Goal: Transaction & Acquisition: Purchase product/service

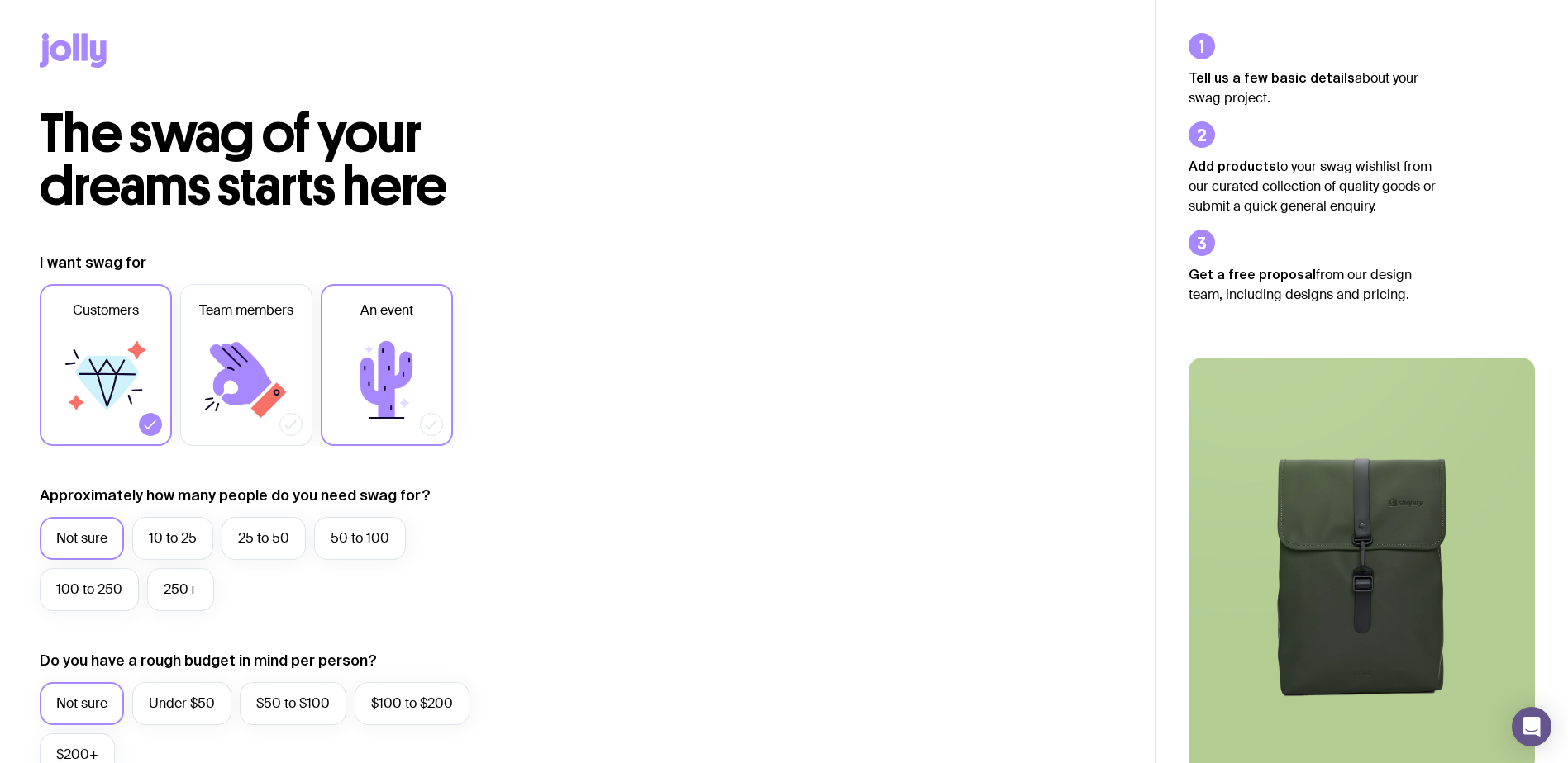
click at [401, 398] on icon at bounding box center [387, 380] width 99 height 99
click at [0, 0] on input "An event" at bounding box center [0, 0] width 0 height 0
click at [393, 340] on icon at bounding box center [387, 380] width 99 height 99
click at [0, 0] on input "An event" at bounding box center [0, 0] width 0 height 0
click at [393, 340] on icon at bounding box center [387, 380] width 99 height 99
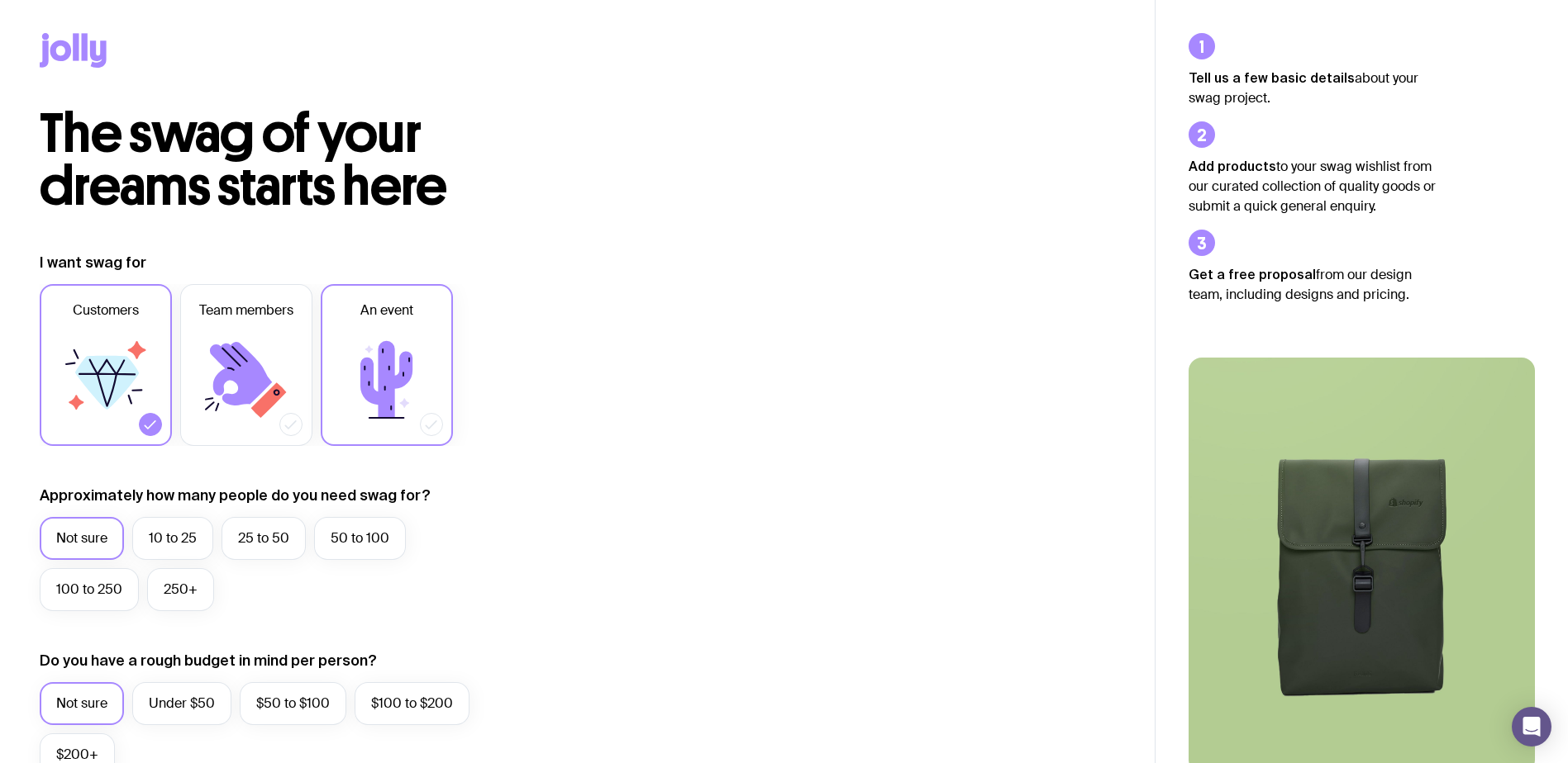
click at [0, 0] on input "An event" at bounding box center [0, 0] width 0 height 0
click at [57, 429] on label "Customers" at bounding box center [105, 365] width 132 height 162
click at [0, 0] on input "Customers" at bounding box center [0, 0] width 0 height 0
click at [169, 591] on label "250+" at bounding box center [181, 590] width 67 height 43
click at [0, 0] on input "250+" at bounding box center [0, 0] width 0 height 0
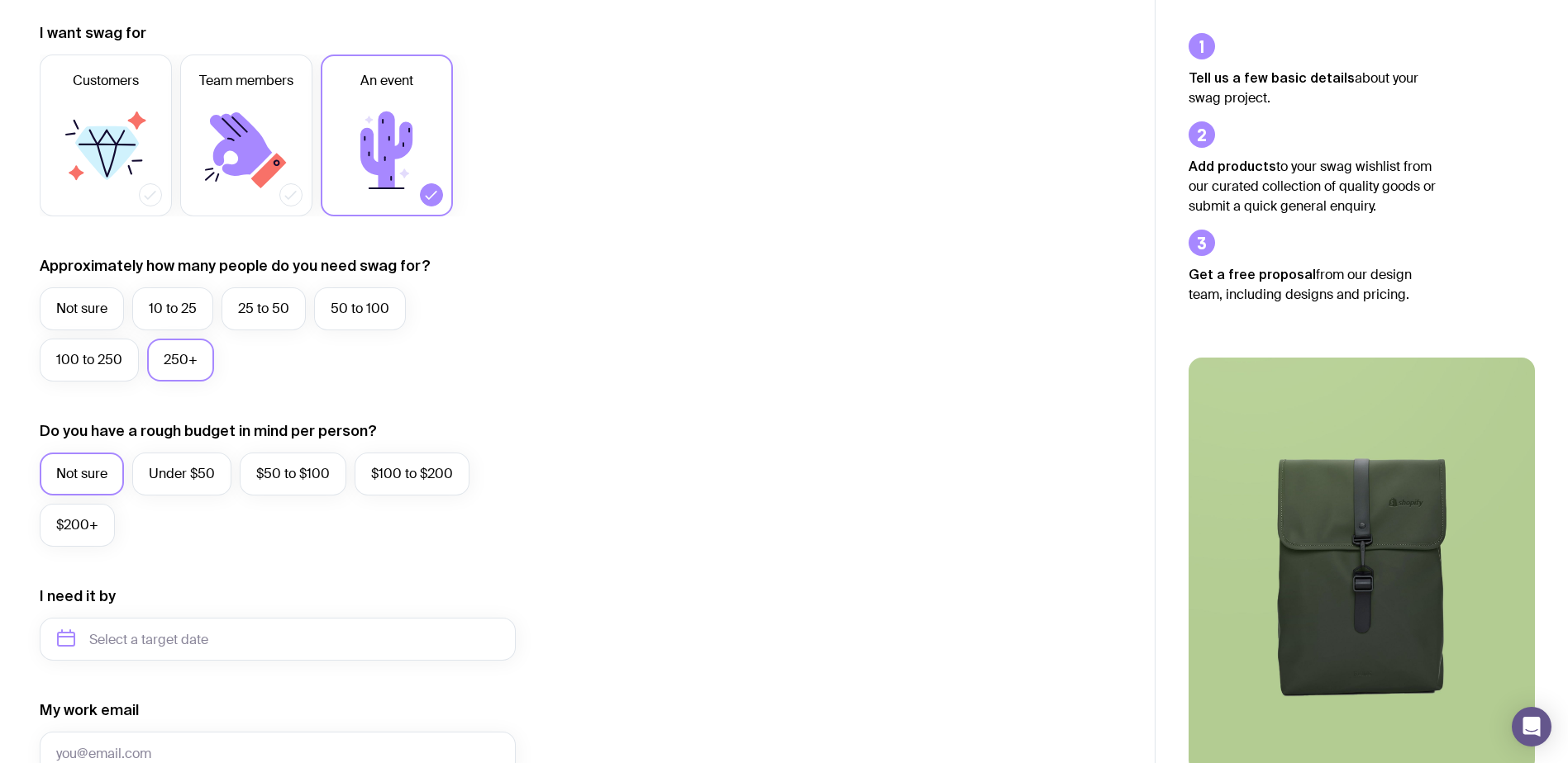
scroll to position [248, 0]
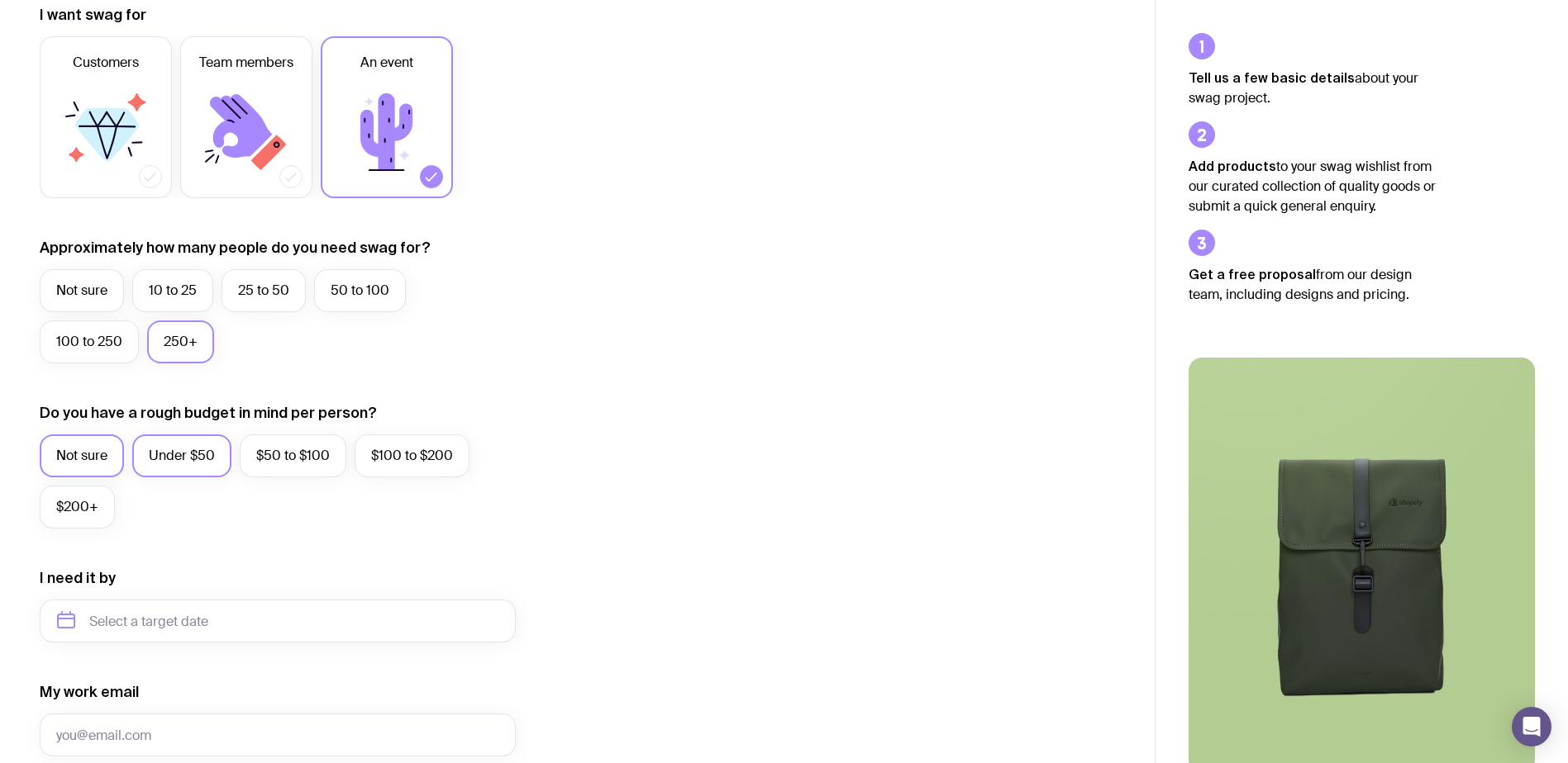
click at [195, 459] on label "Under $50" at bounding box center [181, 456] width 99 height 43
click at [0, 0] on input "Under $50" at bounding box center [0, 0] width 0 height 0
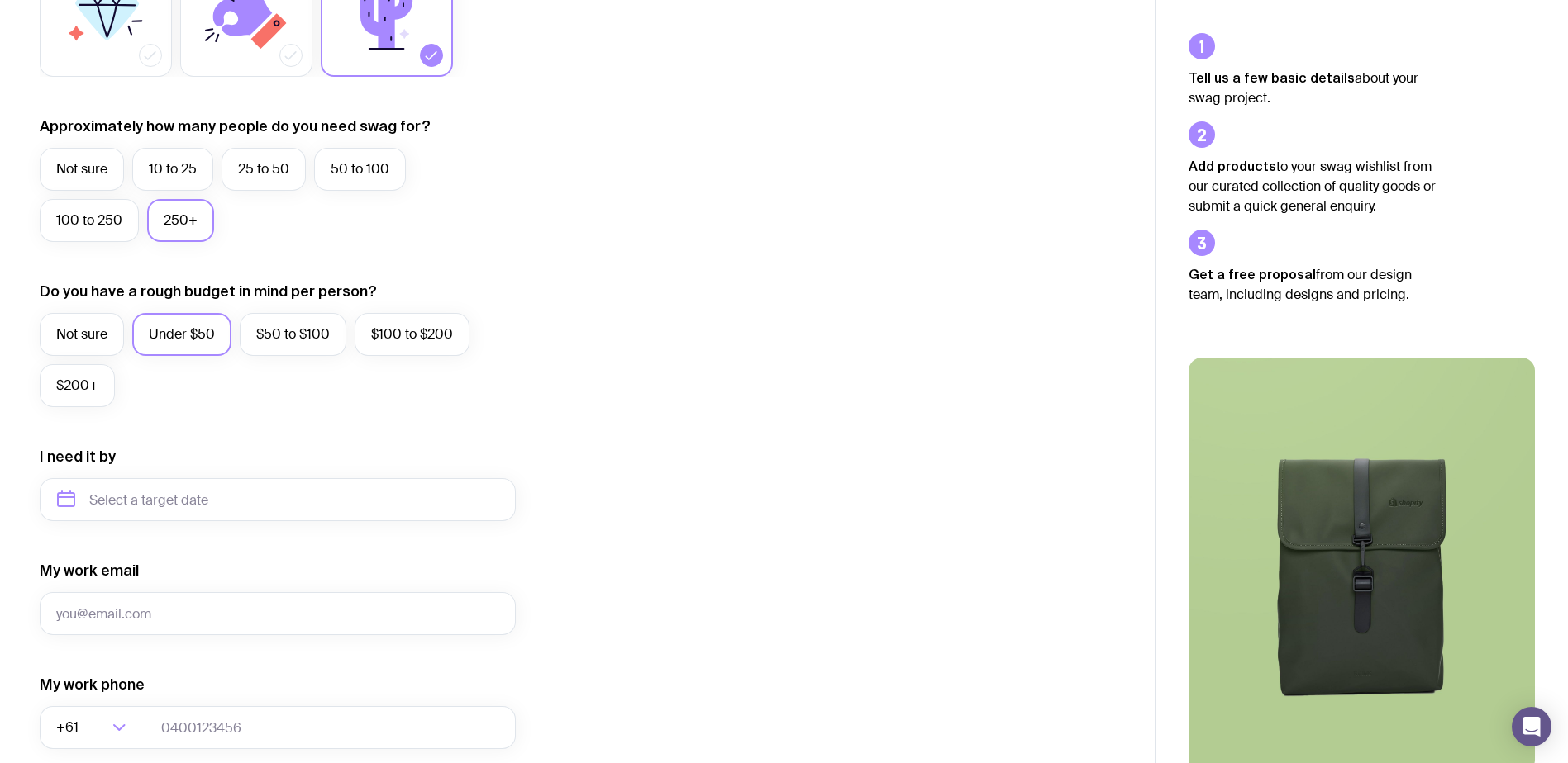
scroll to position [578, 0]
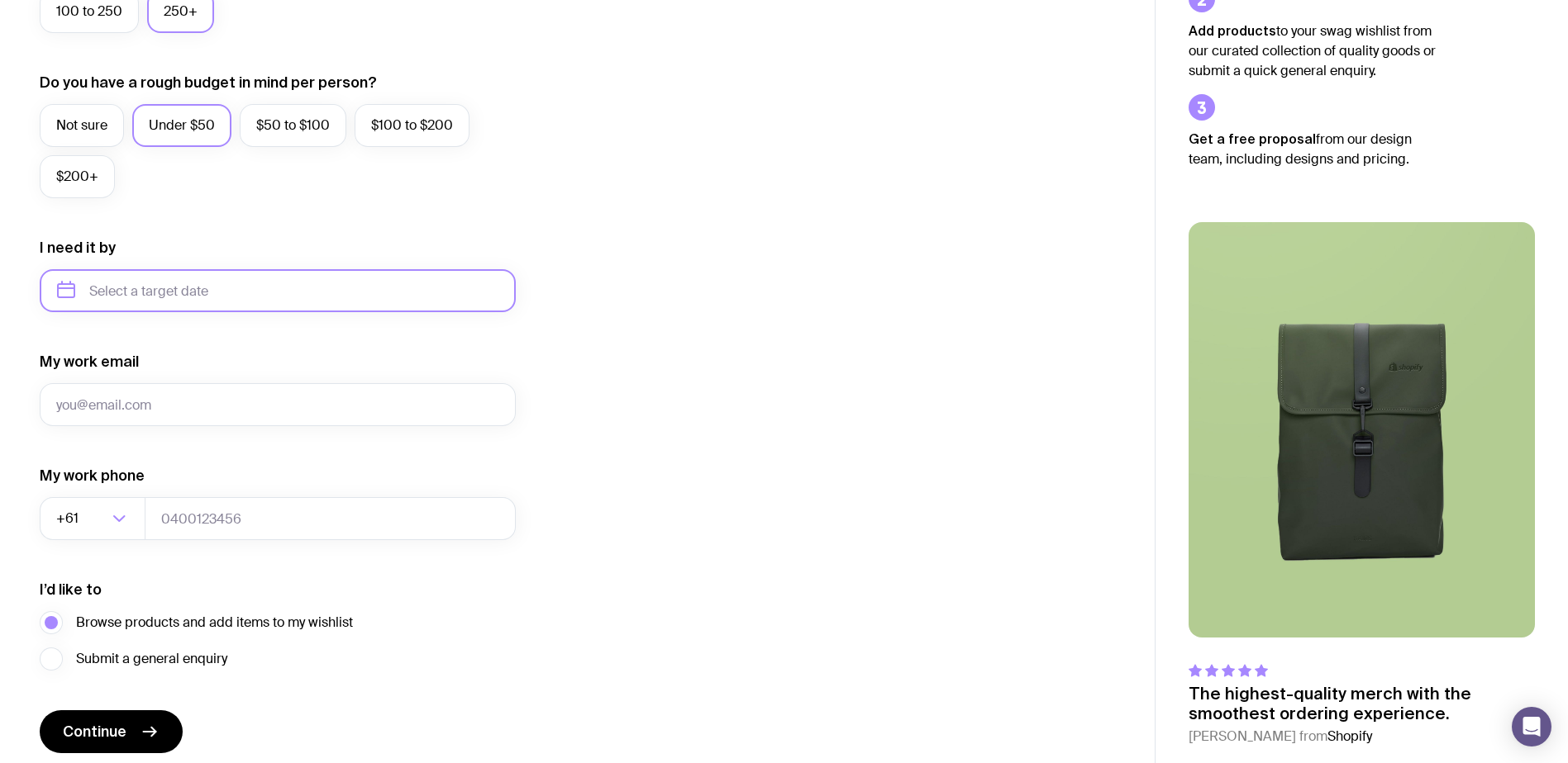
click at [283, 296] on input "text" at bounding box center [277, 291] width 476 height 43
click at [94, 498] on button "Oct" at bounding box center [77, 494] width 60 height 33
type input "[DATE]"
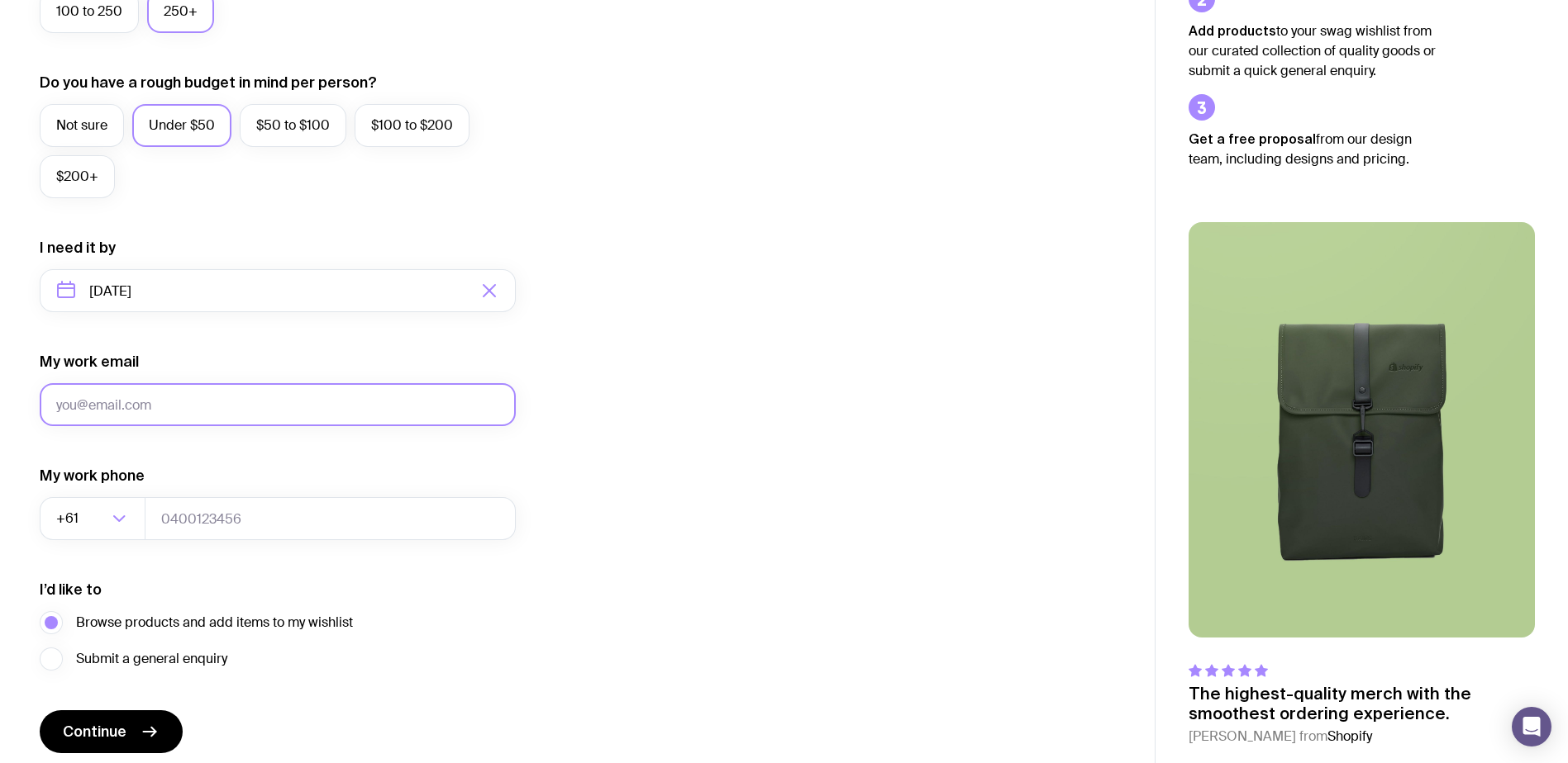
click at [209, 399] on input "My work email" at bounding box center [277, 405] width 476 height 43
type input "[PERSON_NAME][EMAIL_ADDRESS][DOMAIN_NAME]"
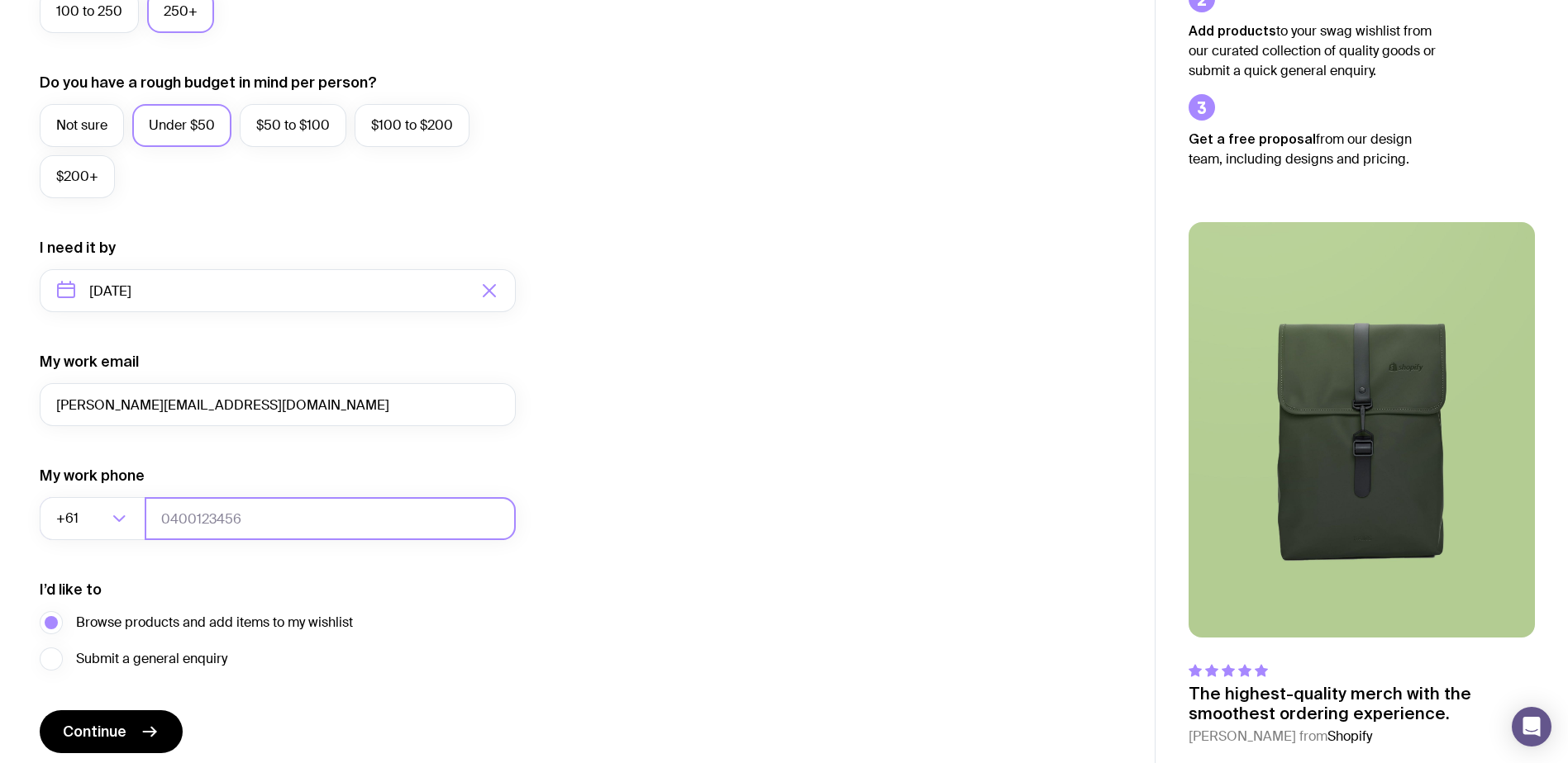
click at [181, 520] on input "tel" at bounding box center [330, 519] width 371 height 43
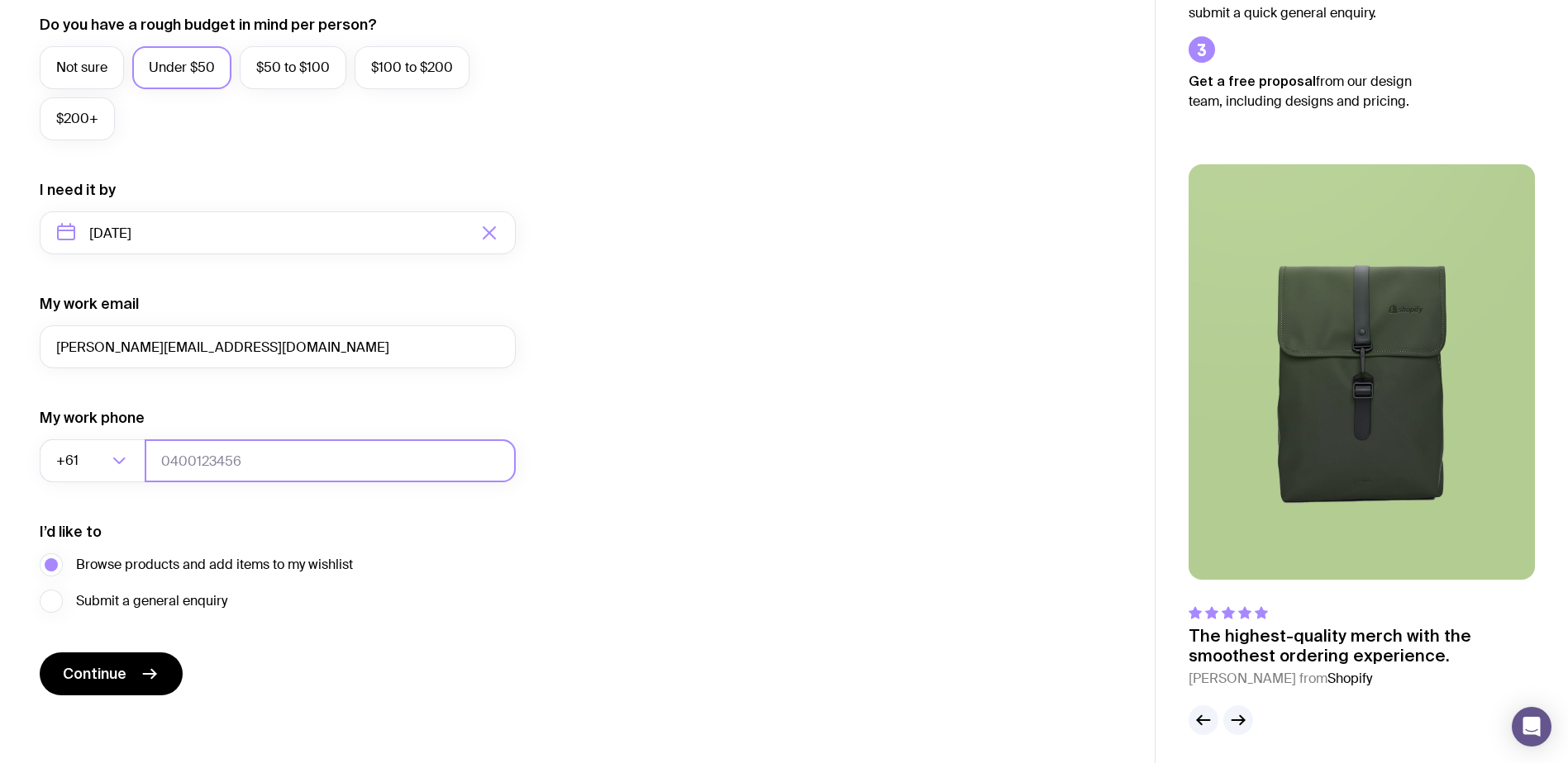
scroll to position [641, 0]
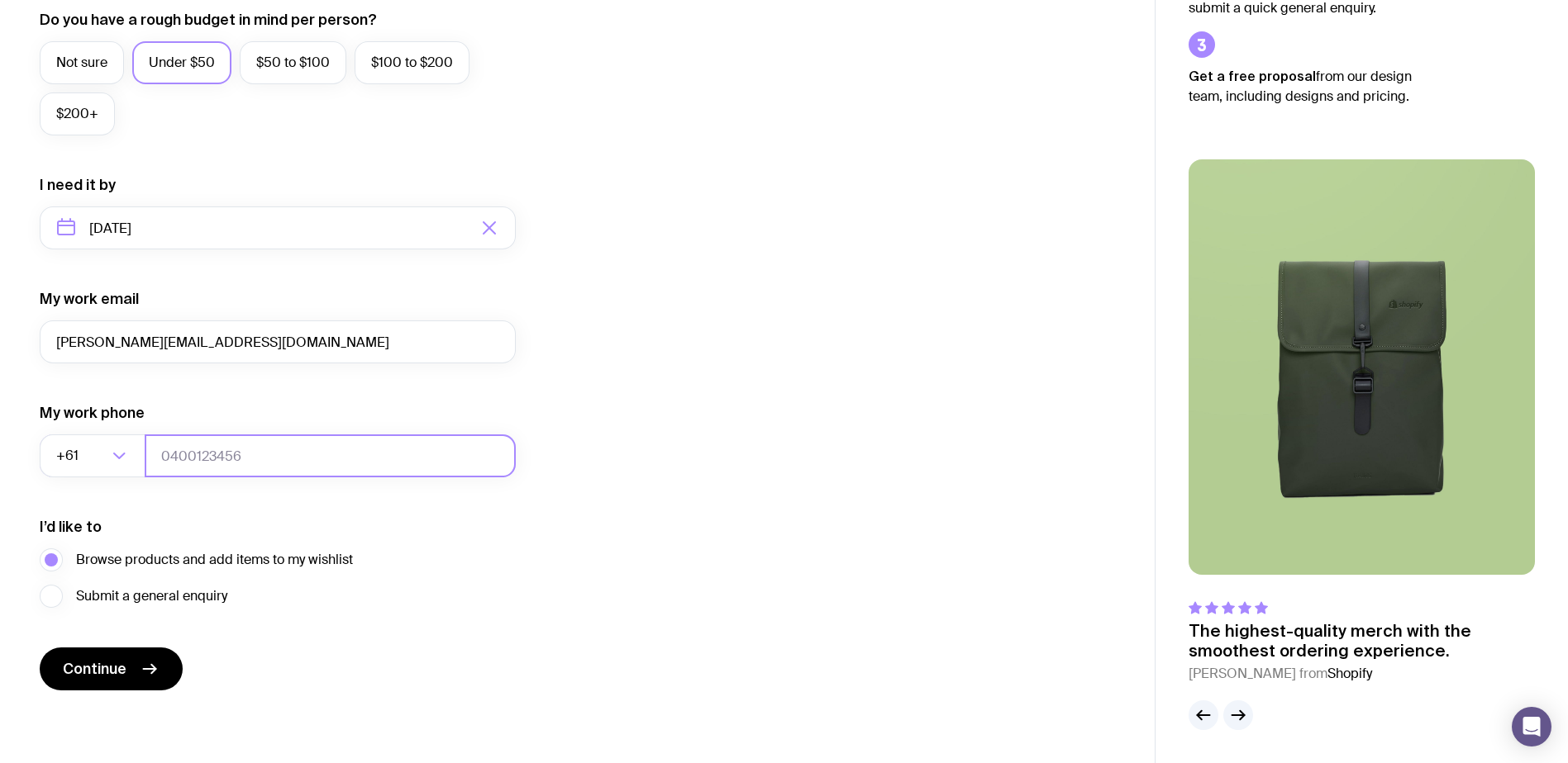
drag, startPoint x: 286, startPoint y: 496, endPoint x: 304, endPoint y: 463, distance: 37.6
click at [286, 496] on form "I want swag for Customers Team members An event Approximately how many people d…" at bounding box center [277, 151] width 476 height 1079
click at [304, 463] on input "tel" at bounding box center [330, 456] width 371 height 43
paste input "61370372400"
click at [180, 459] on input "61370372400" at bounding box center [330, 456] width 371 height 43
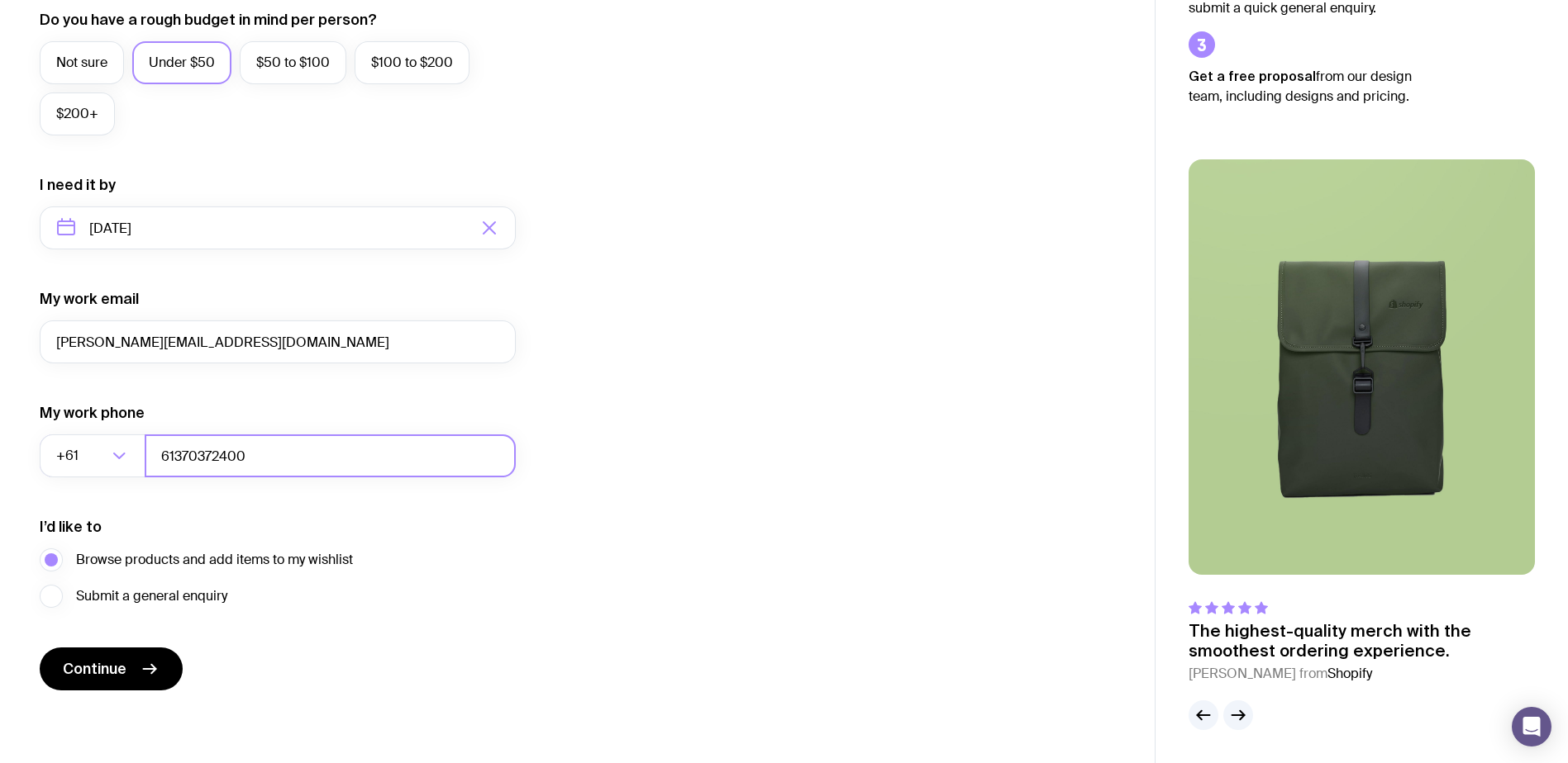
drag, startPoint x: 173, startPoint y: 459, endPoint x: 156, endPoint y: 459, distance: 17.0
click at [156, 459] on input "61370372400" at bounding box center [330, 456] width 371 height 43
click at [286, 454] on input "370372400" at bounding box center [330, 456] width 371 height 43
type input "370372400"
click at [99, 654] on button "Continue" at bounding box center [110, 670] width 143 height 43
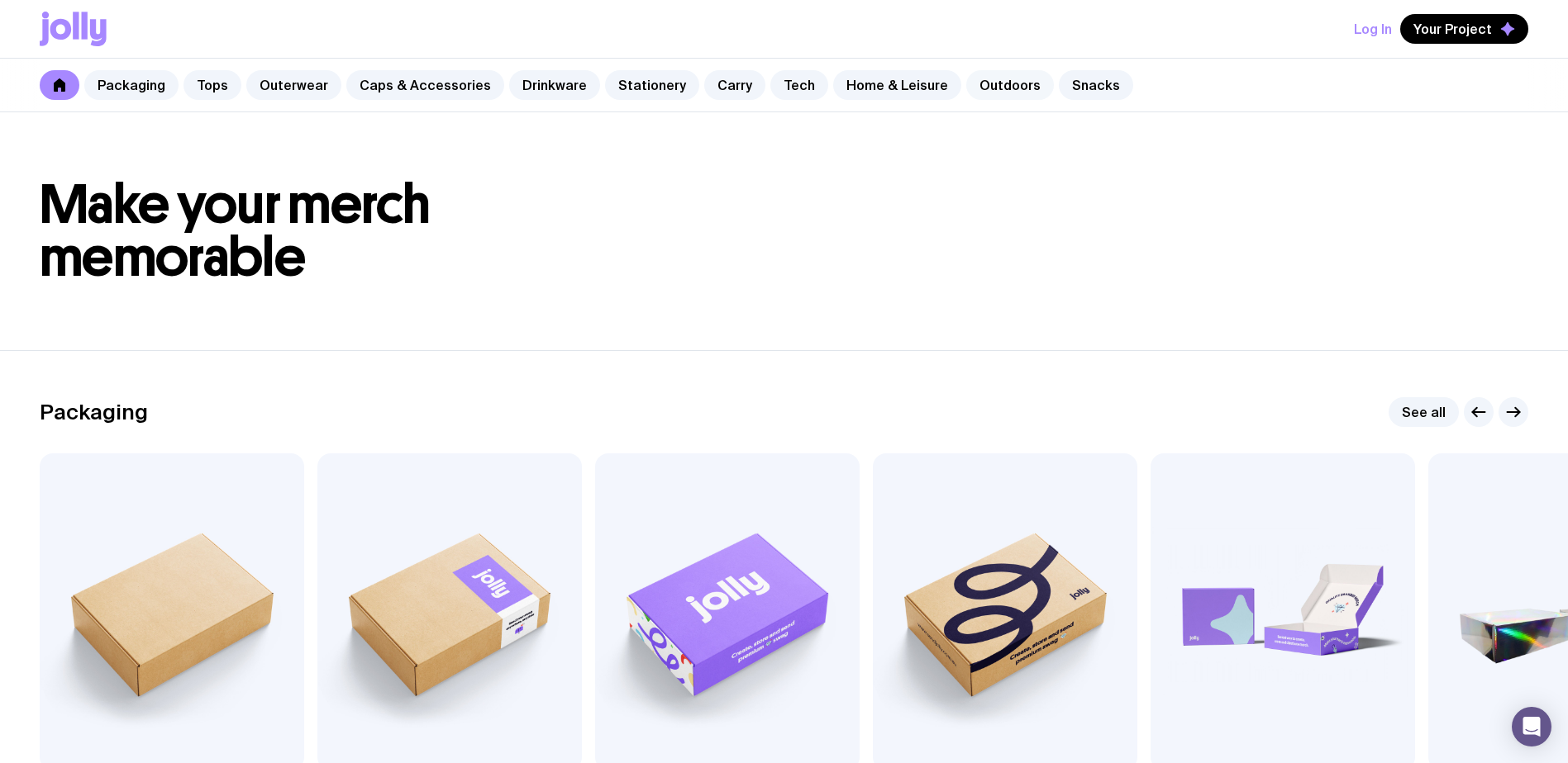
click at [966, 88] on link "Outdoors" at bounding box center [1010, 84] width 88 height 30
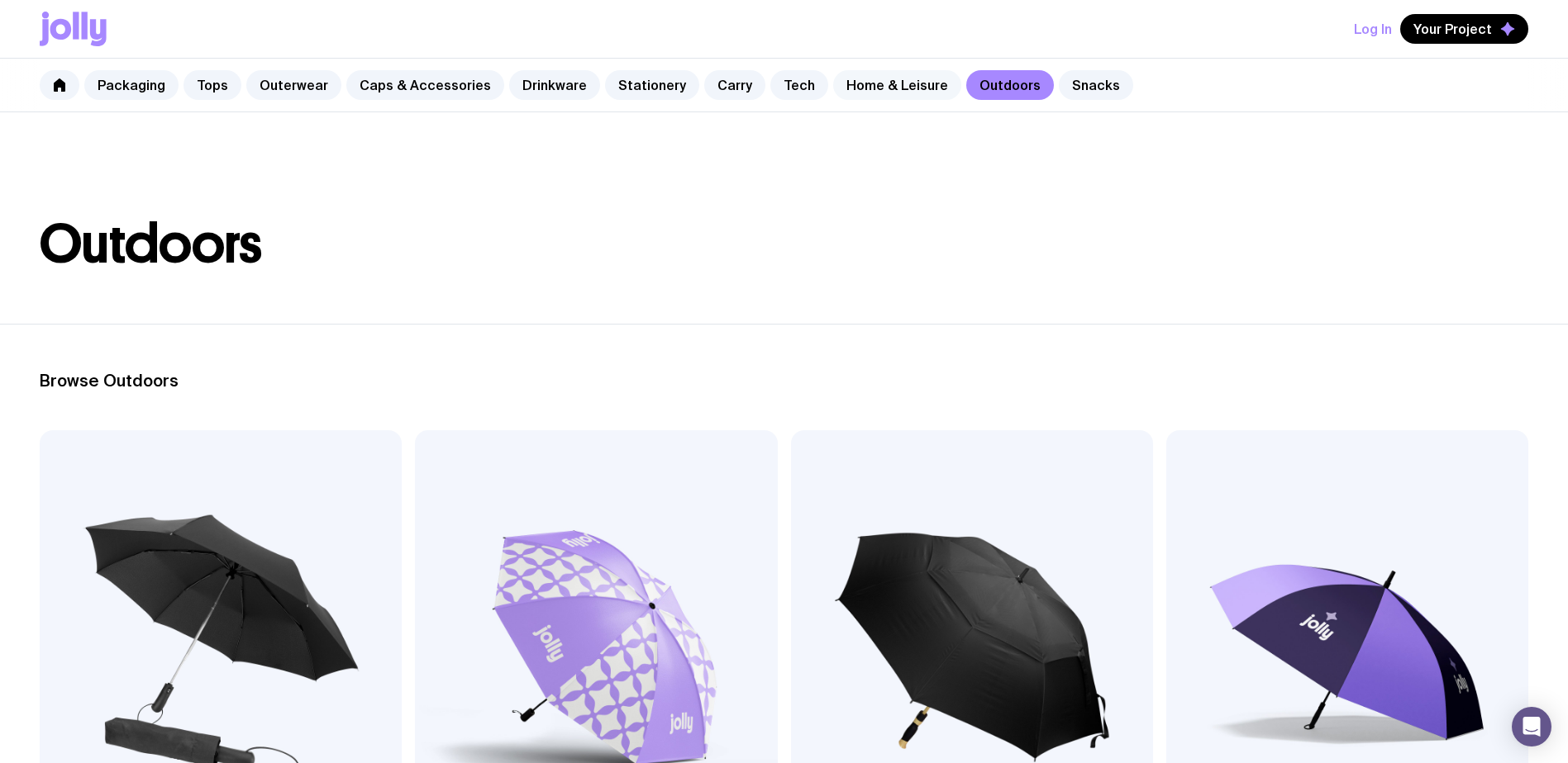
click at [864, 89] on link "Home & Leisure" at bounding box center [897, 84] width 128 height 30
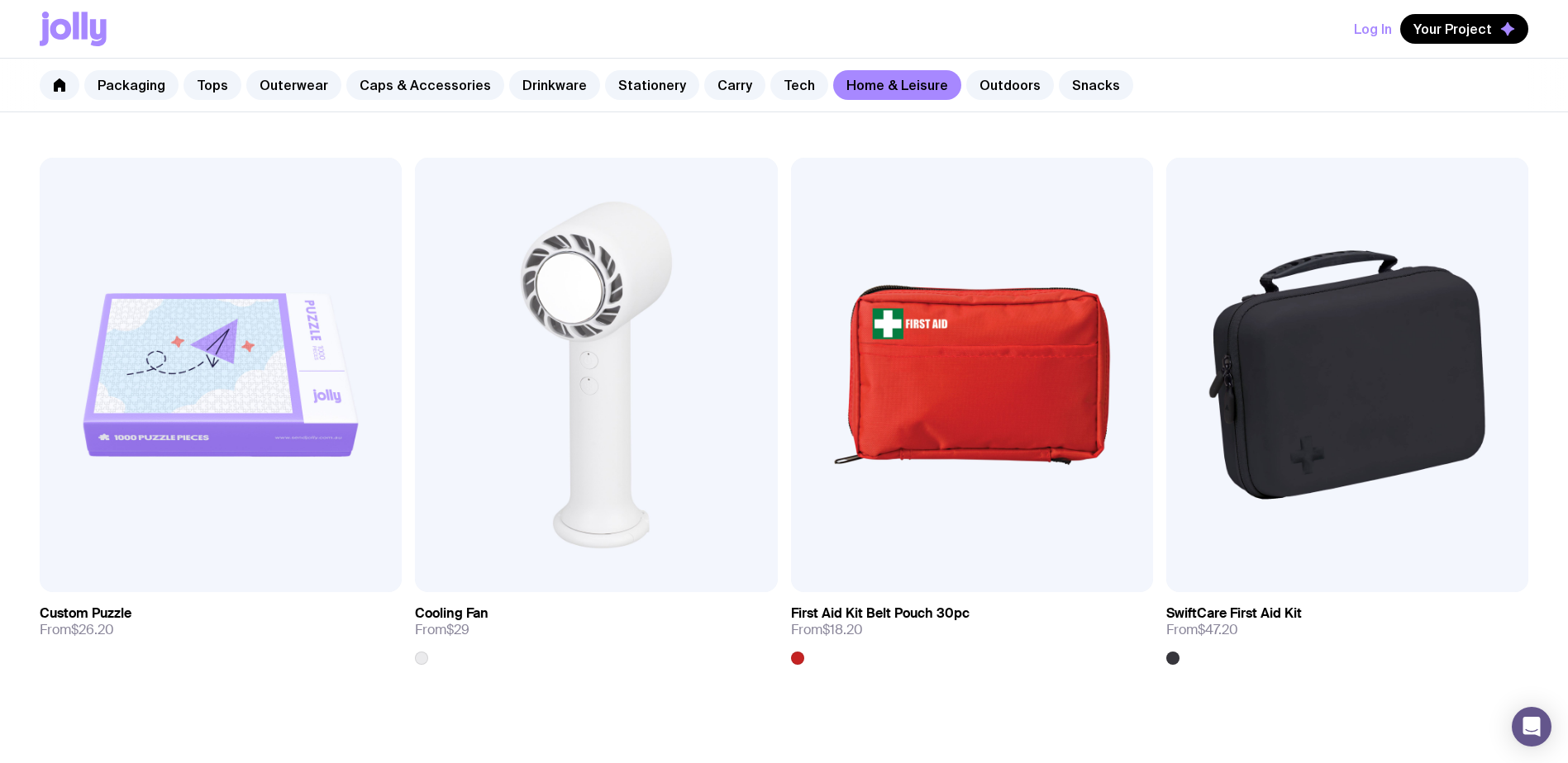
scroll to position [4375, 0]
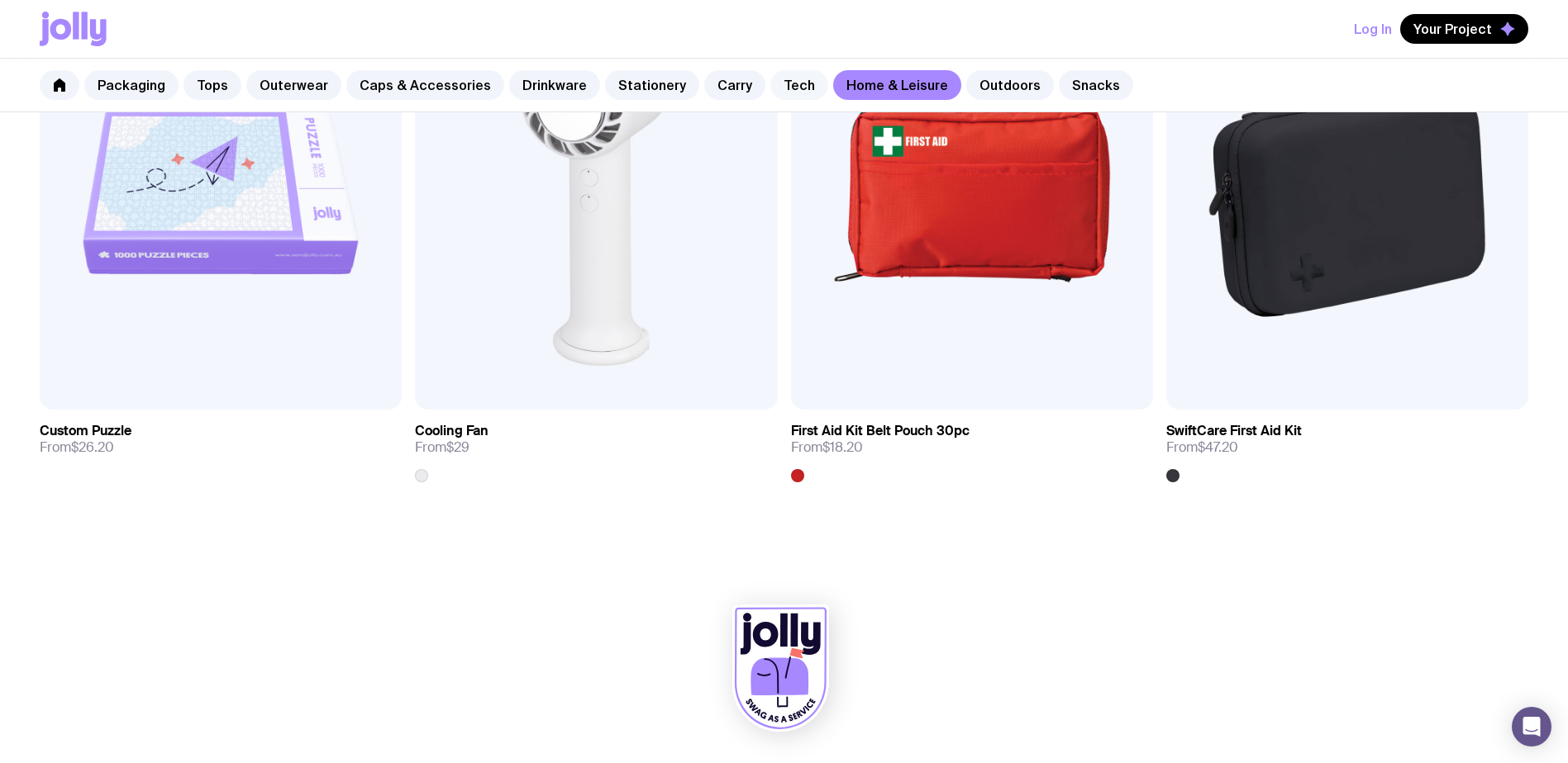
click at [784, 83] on link "Tech" at bounding box center [799, 84] width 57 height 30
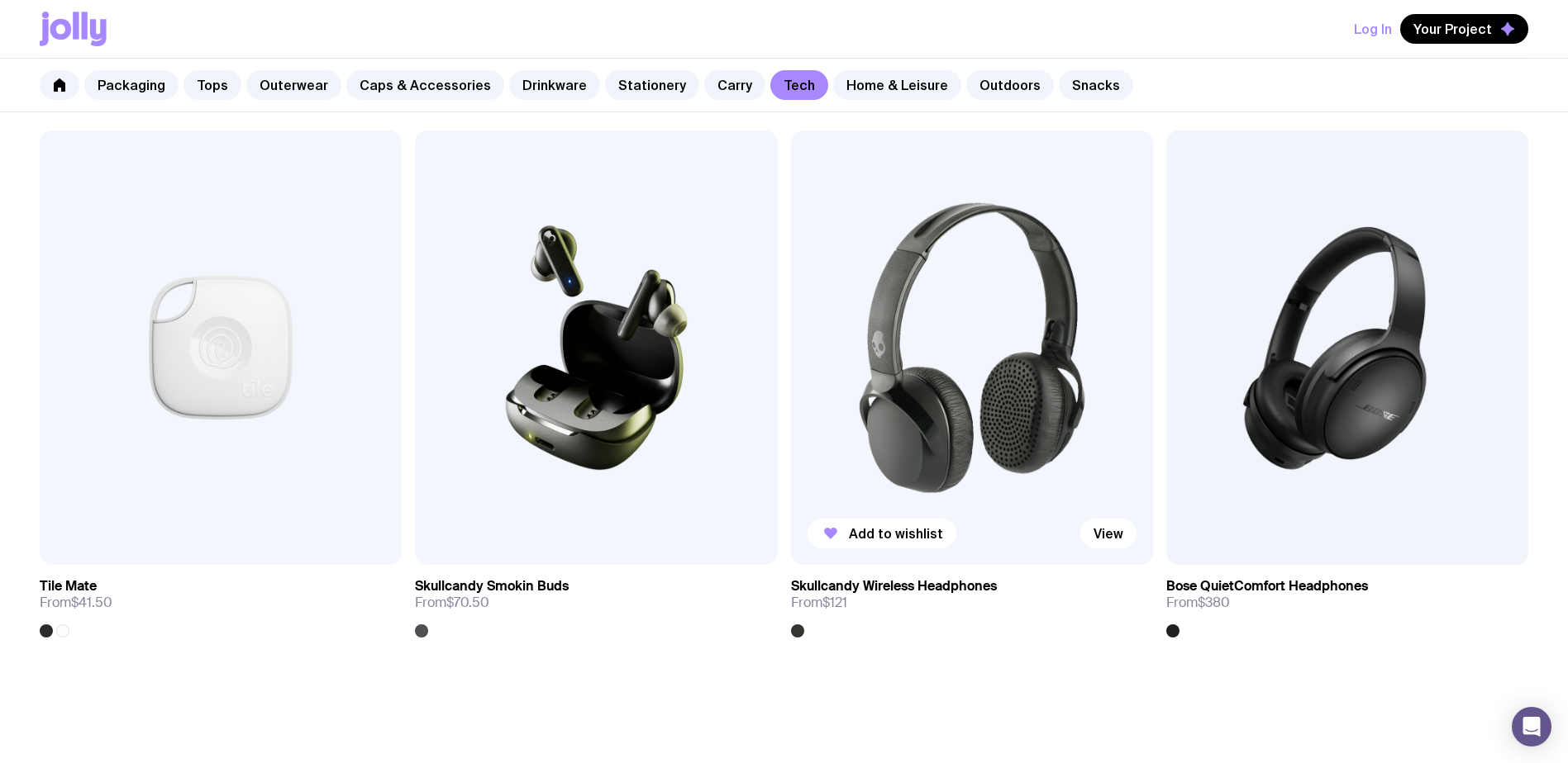
scroll to position [3815, 0]
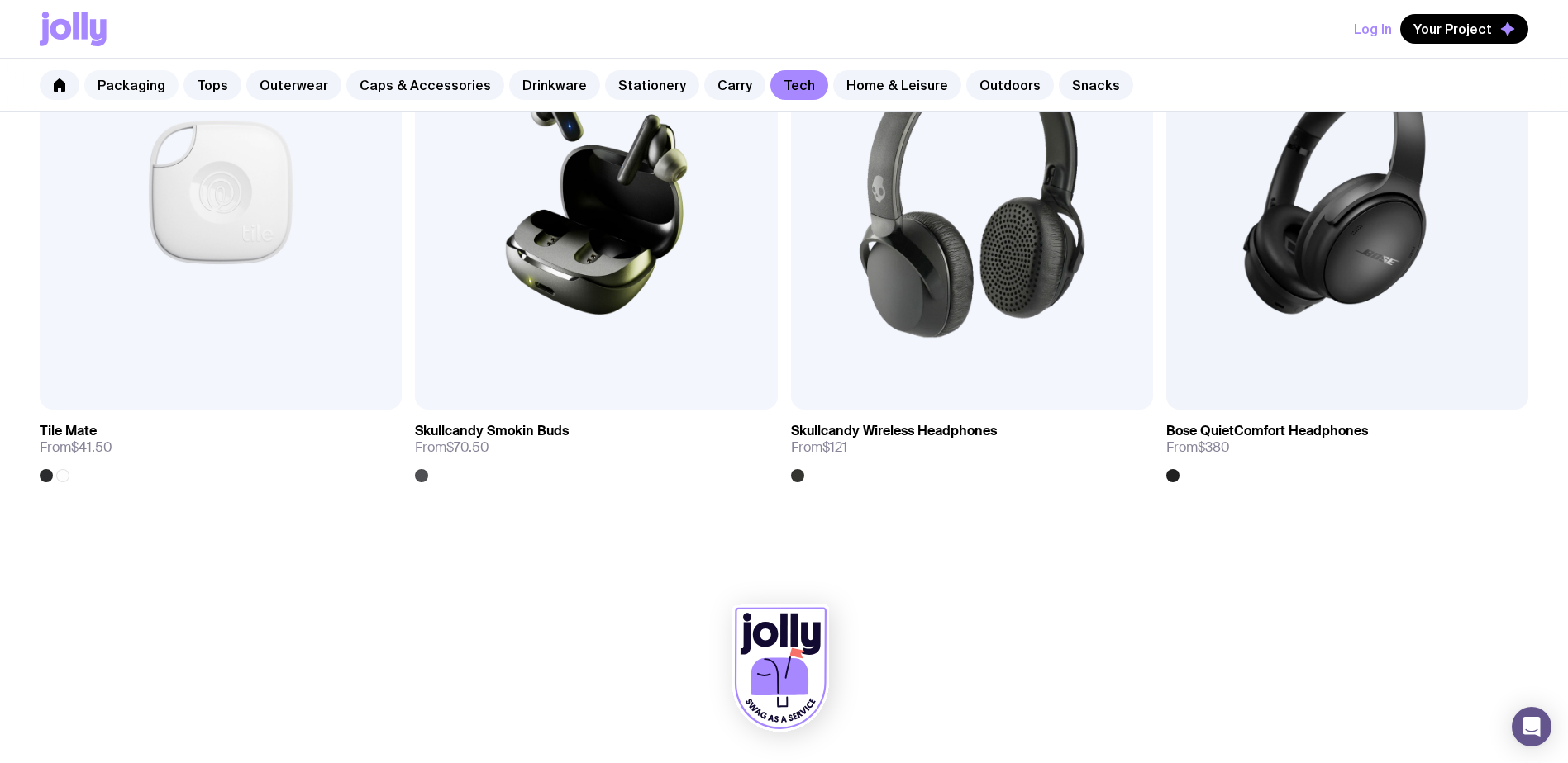
click at [118, 96] on link "Packaging" at bounding box center [131, 84] width 94 height 30
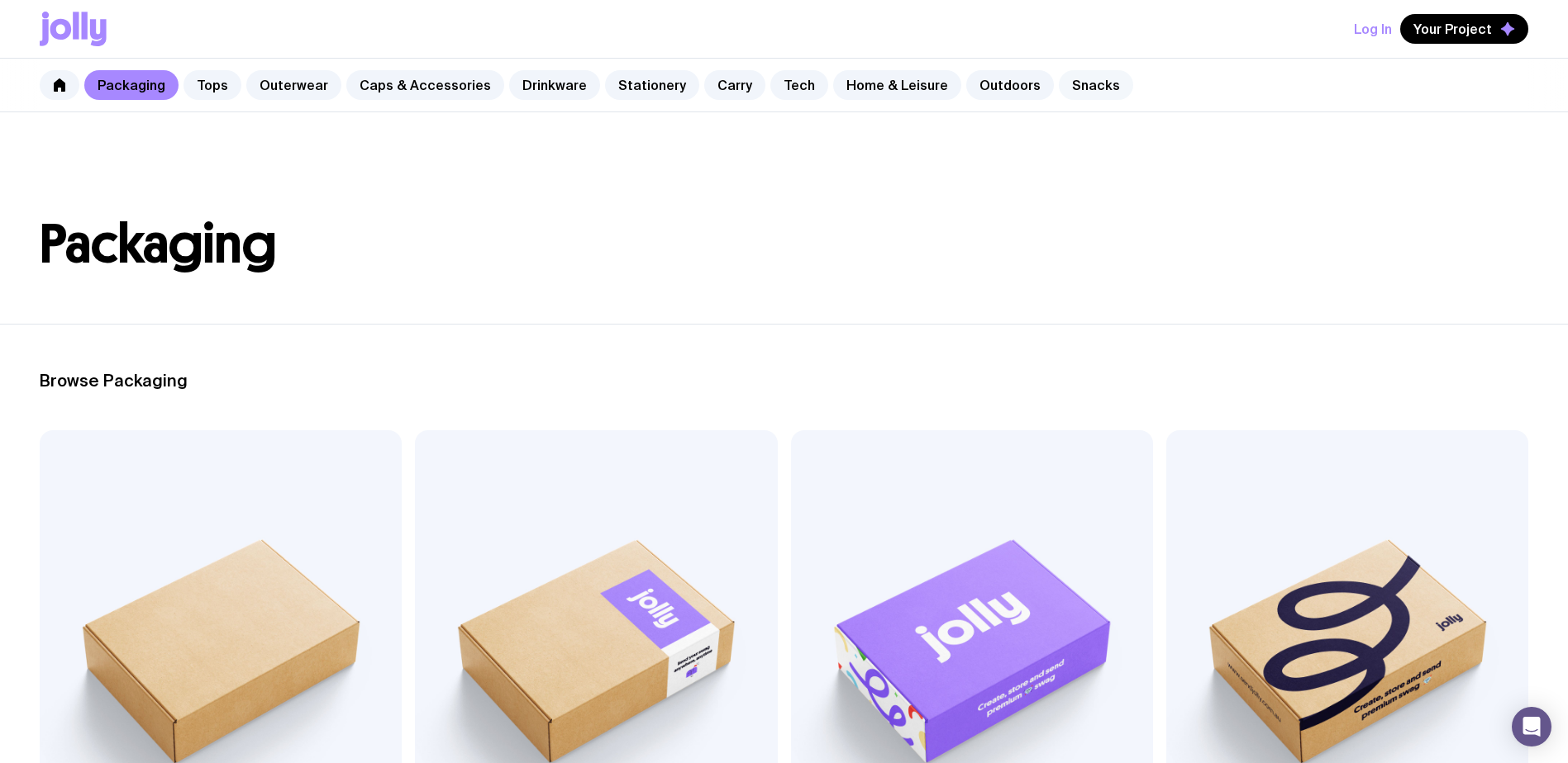
click at [1059, 92] on link "Snacks" at bounding box center [1096, 84] width 75 height 30
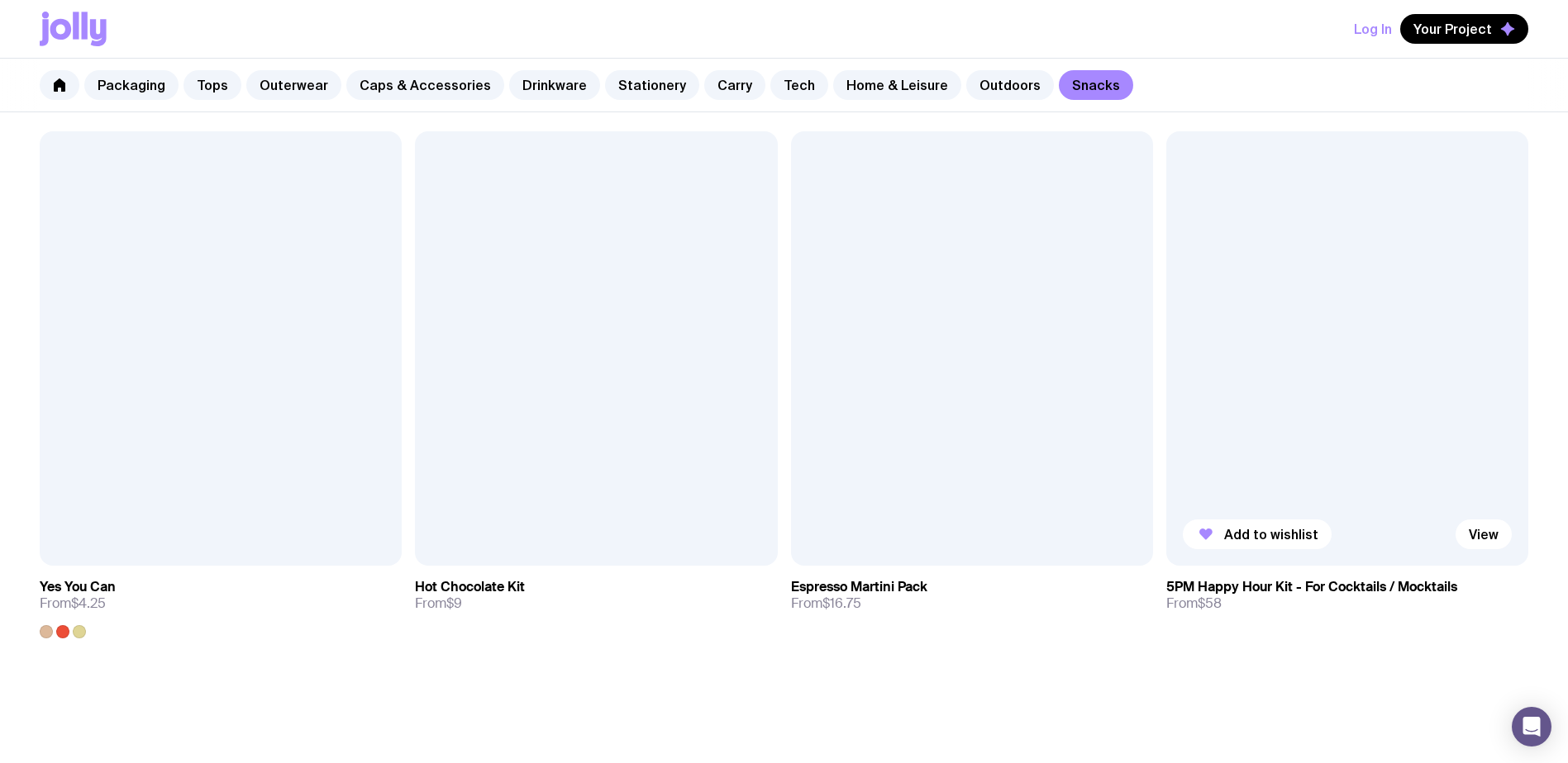
scroll to position [1575, 0]
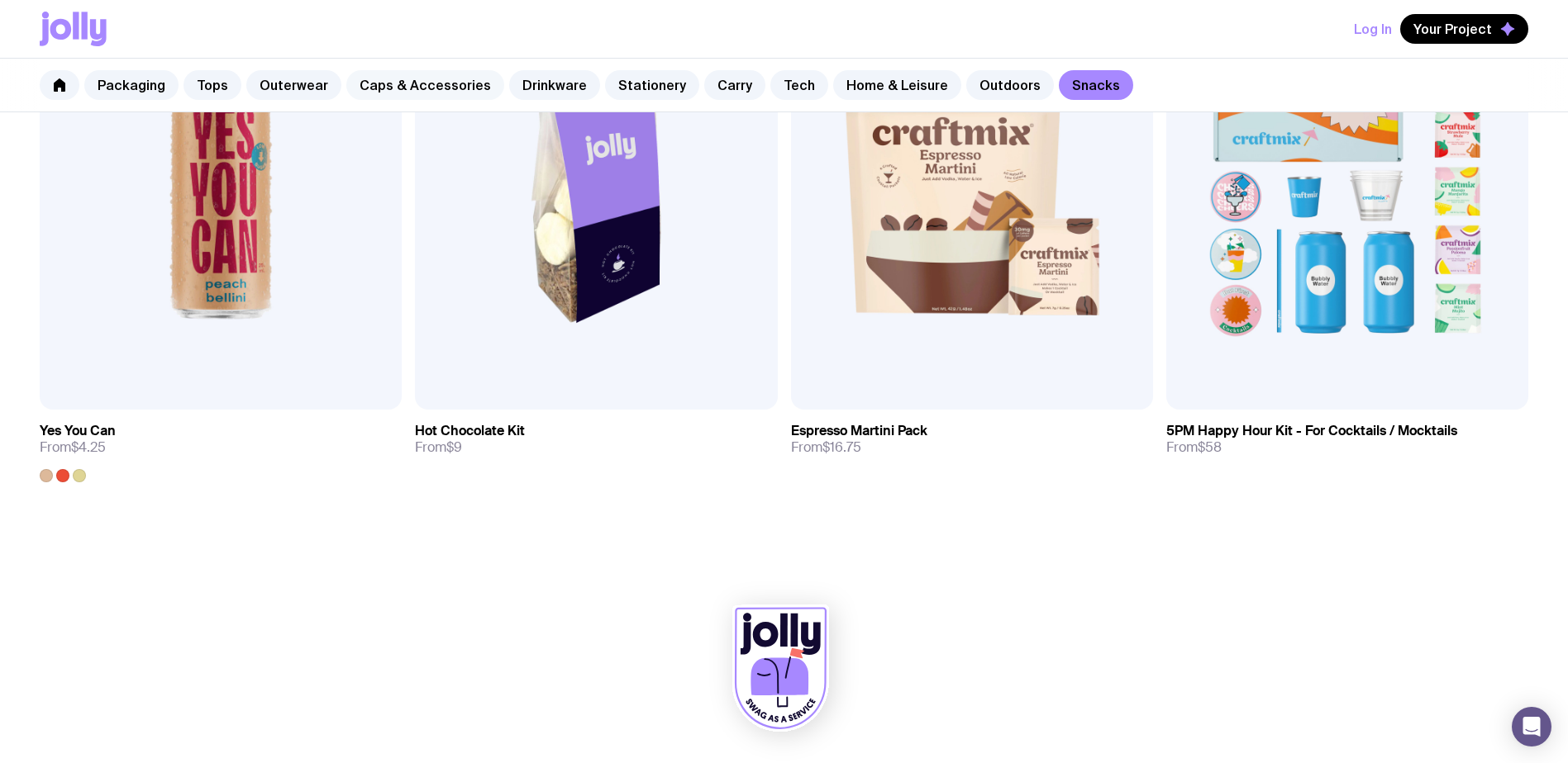
click at [452, 92] on link "Caps & Accessories" at bounding box center [426, 84] width 158 height 30
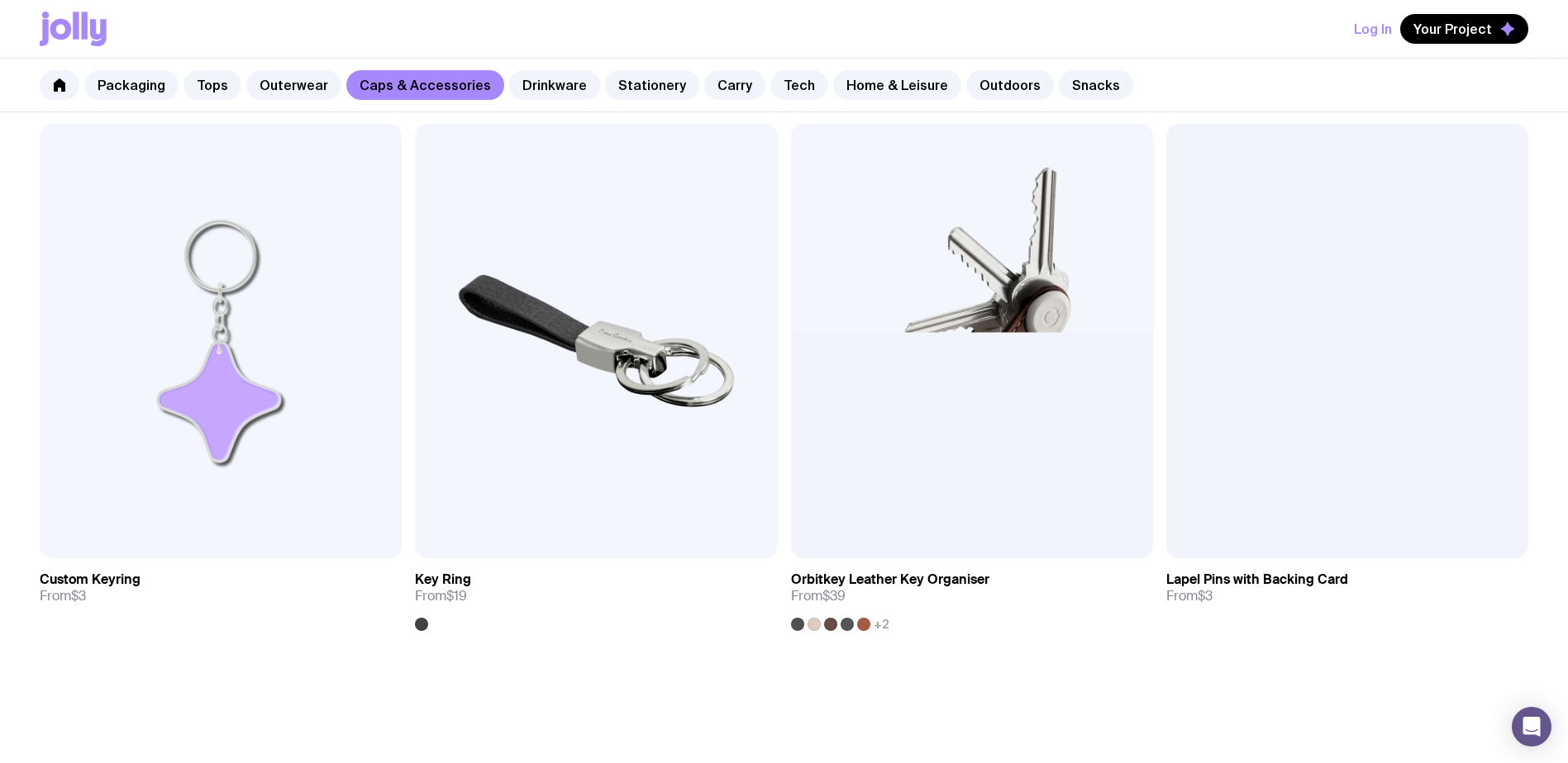
scroll to position [3255, 0]
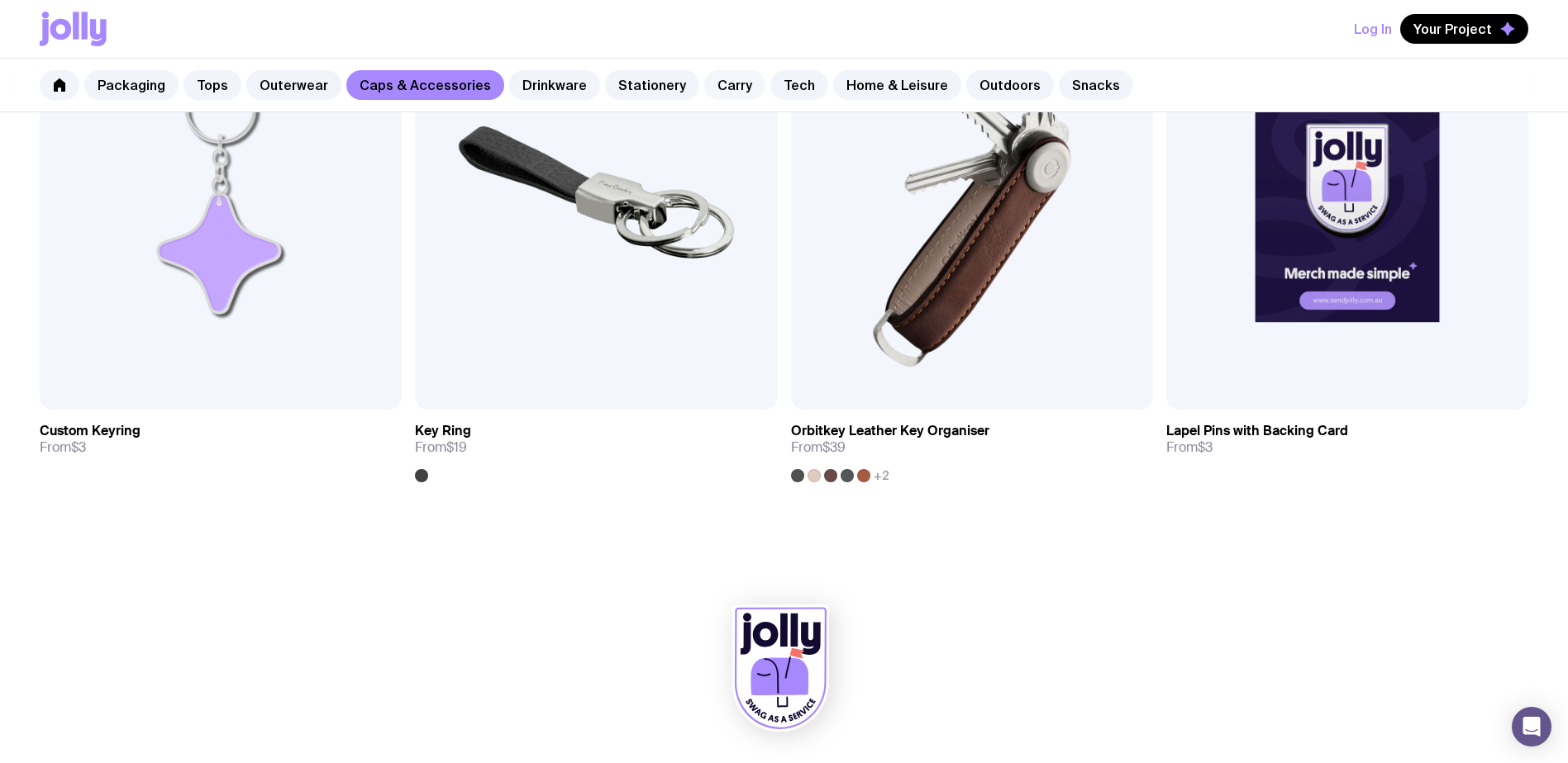
click at [704, 79] on link "Carry" at bounding box center [735, 84] width 61 height 30
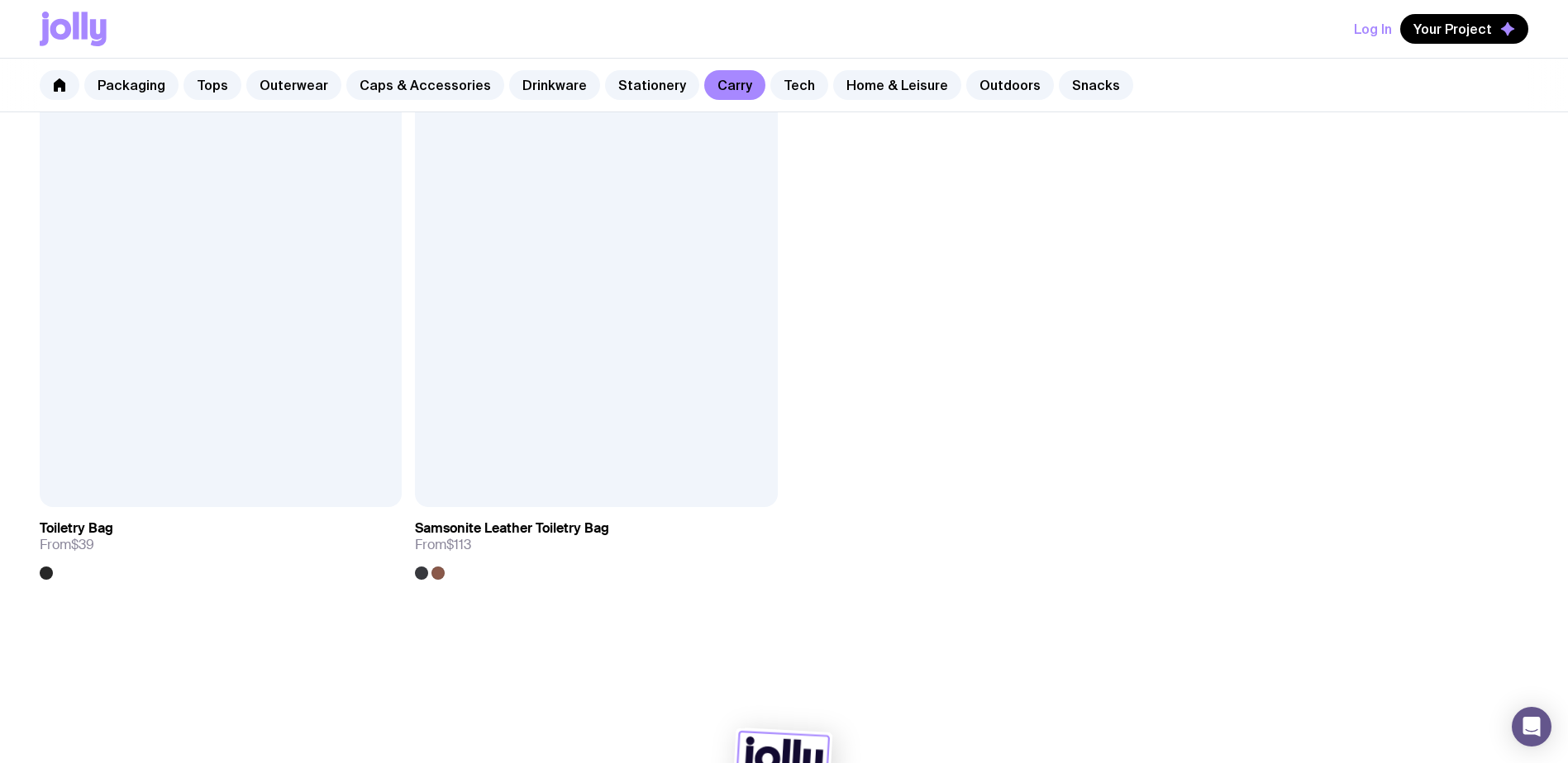
scroll to position [4935, 0]
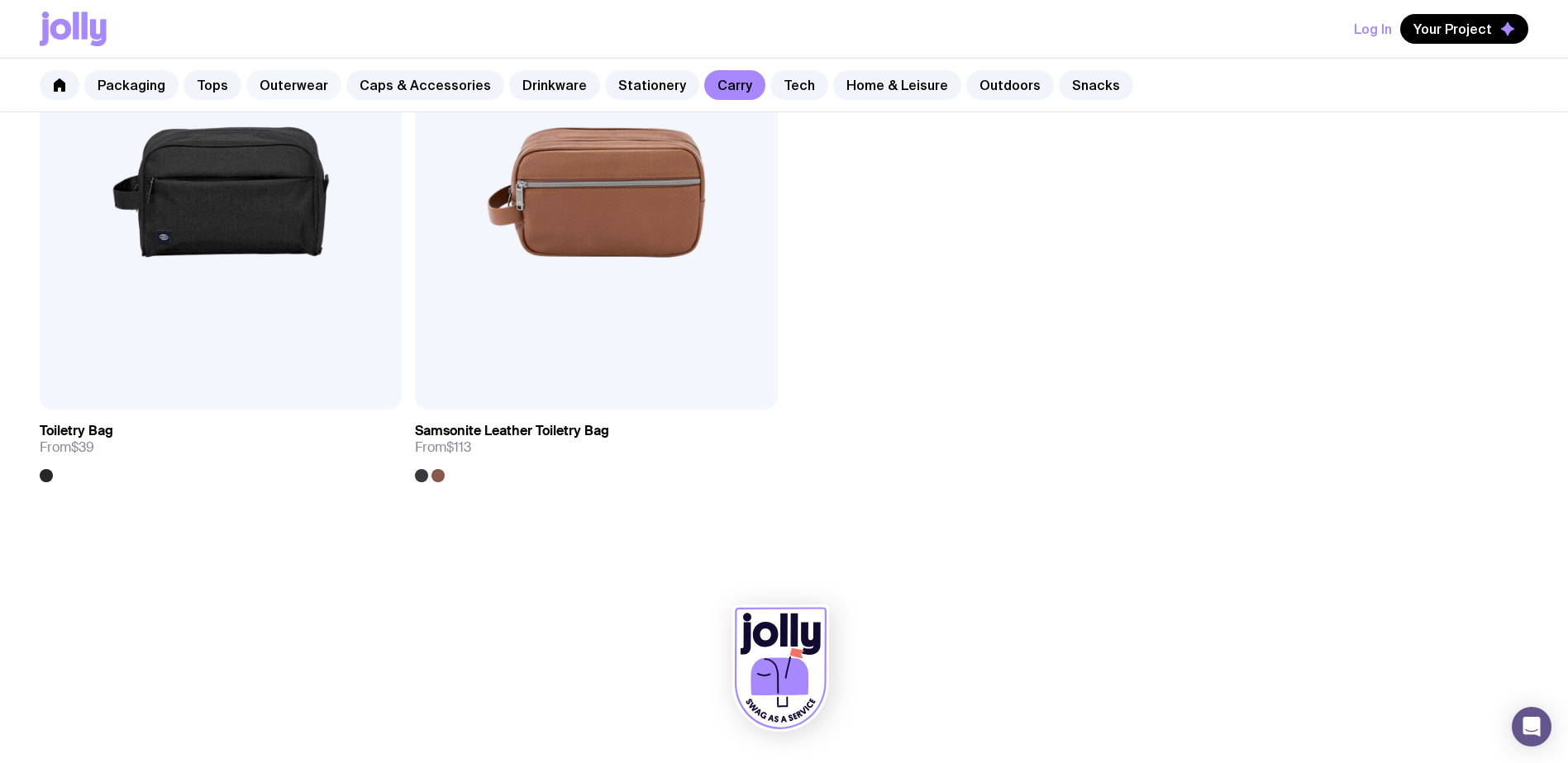
click at [302, 96] on link "Outerwear" at bounding box center [294, 84] width 95 height 30
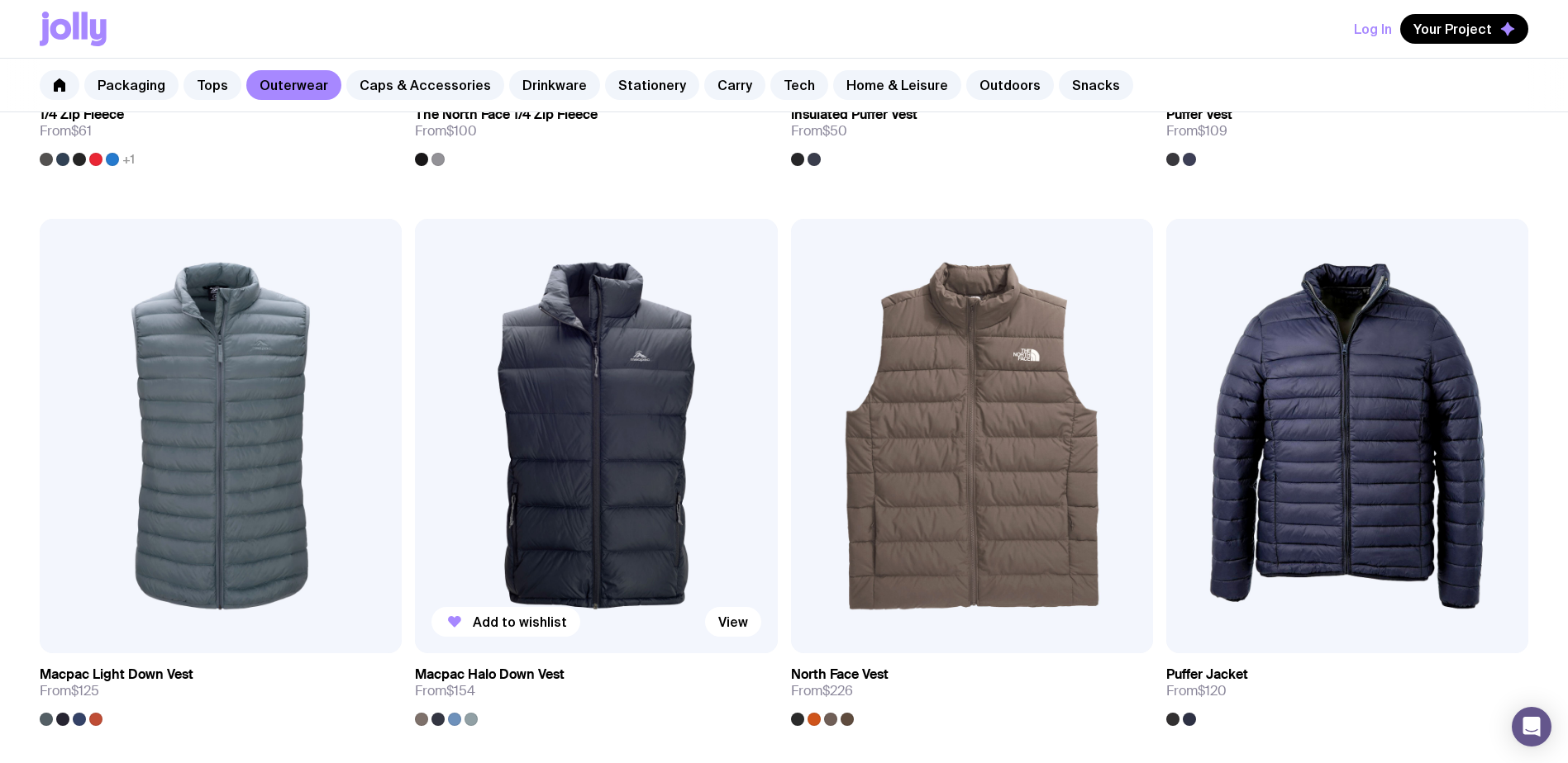
scroll to position [1487, 0]
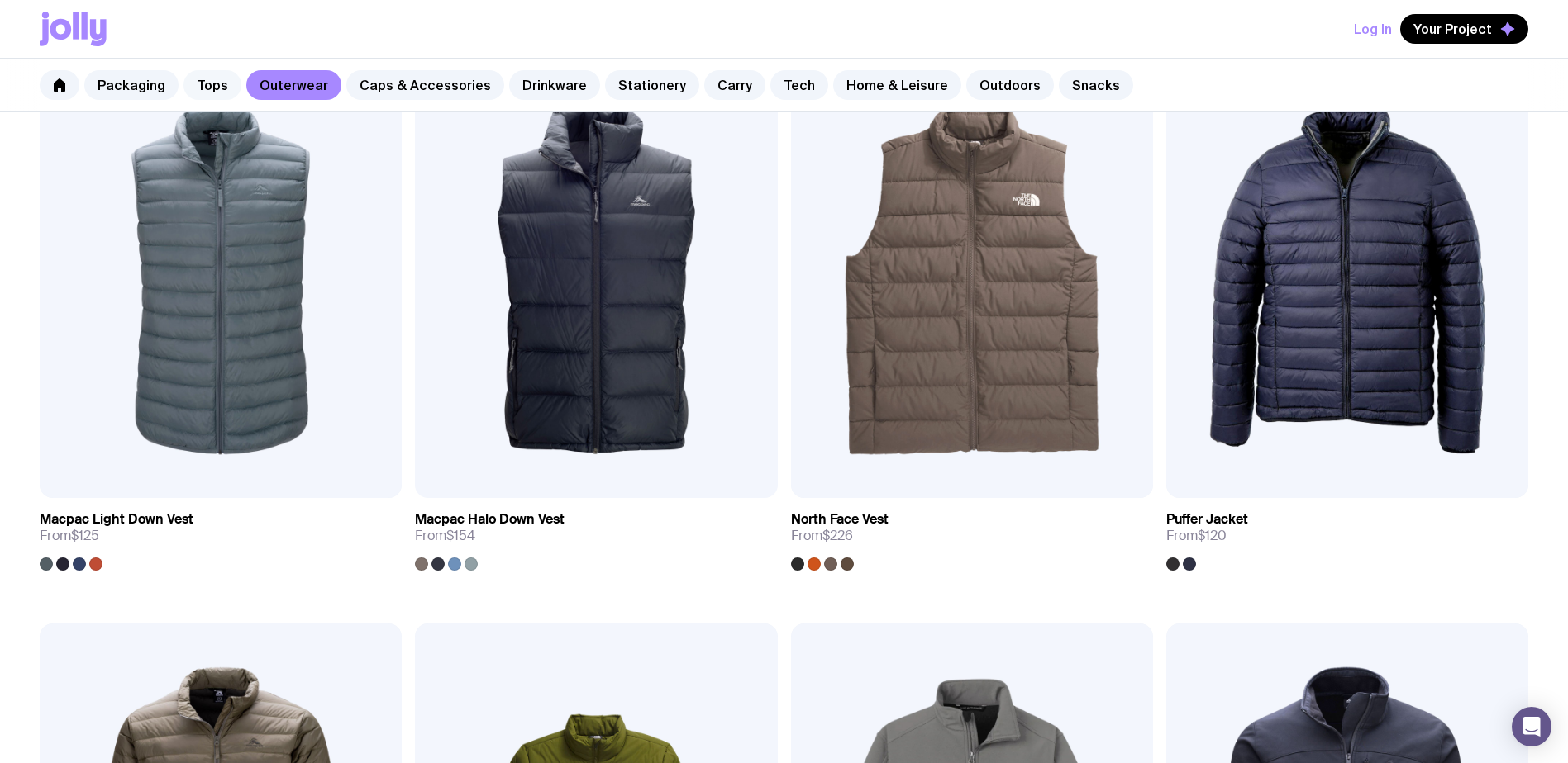
click at [191, 92] on link "Tops" at bounding box center [212, 84] width 57 height 30
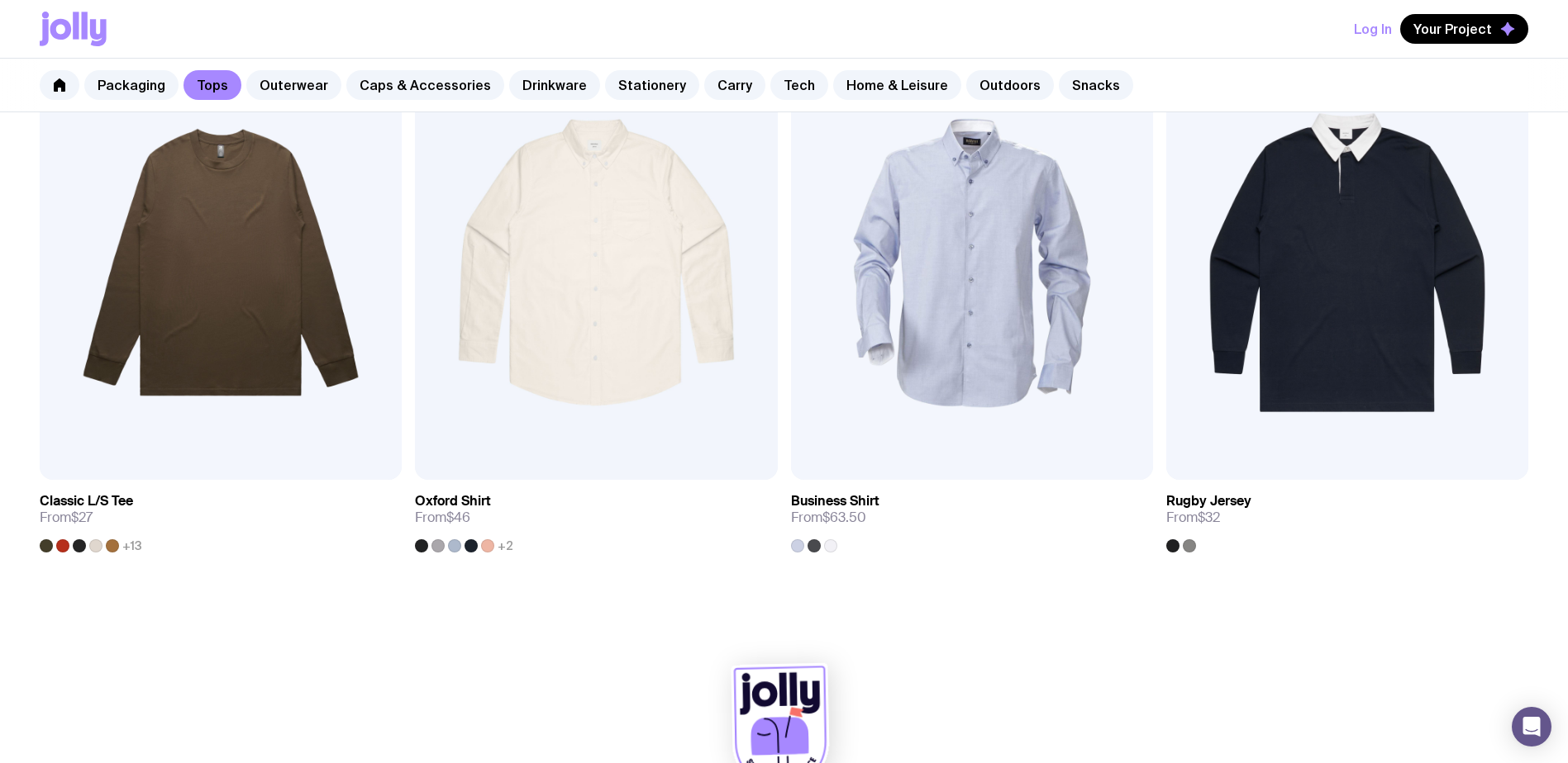
scroll to position [2136, 0]
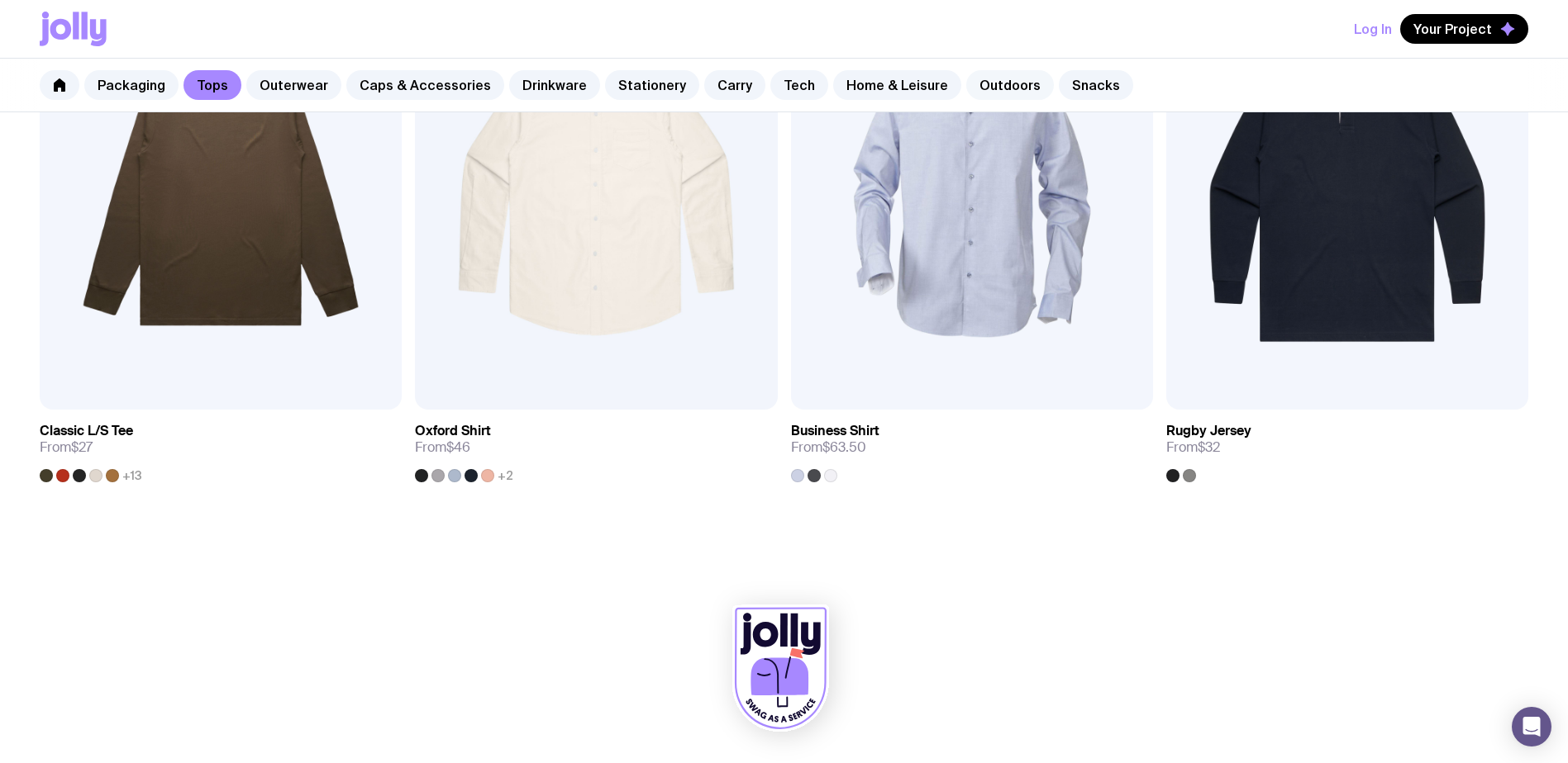
click at [987, 80] on link "Outdoors" at bounding box center [1010, 84] width 88 height 30
